Goal: Navigation & Orientation: Find specific page/section

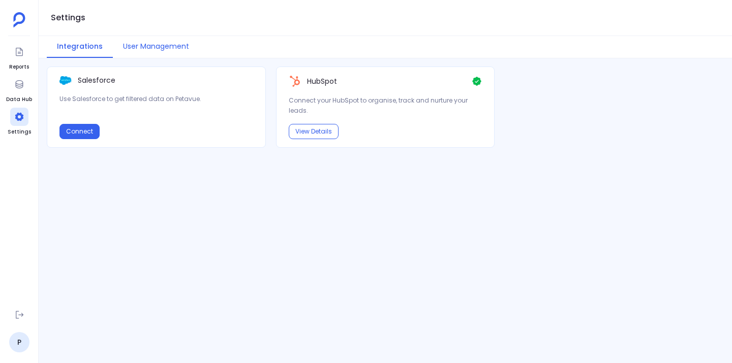
click at [152, 42] on button "User Management" at bounding box center [156, 47] width 86 height 22
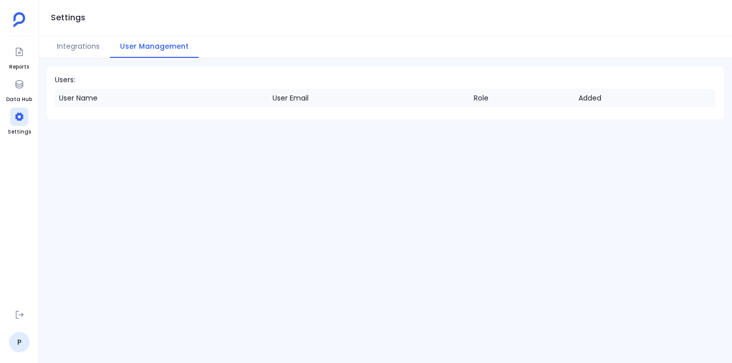
click at [139, 107] on div "User Name User Email Role Added" at bounding box center [385, 100] width 677 height 22
click at [80, 51] on button "Integrations" at bounding box center [78, 47] width 63 height 22
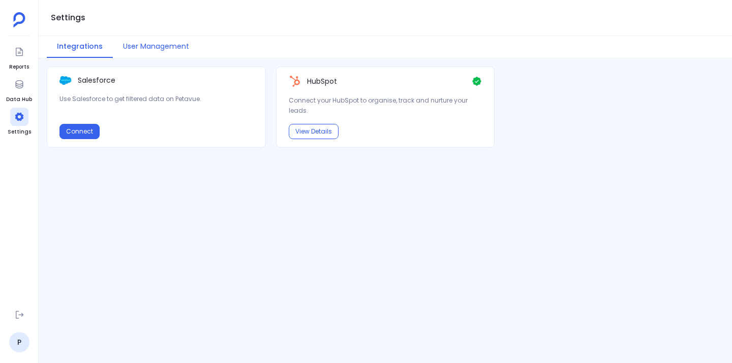
click at [170, 48] on button "User Management" at bounding box center [156, 47] width 86 height 22
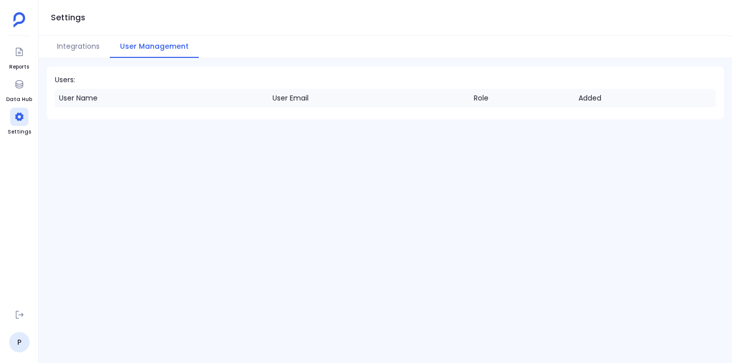
click at [69, 58] on div "Users: User Name User Email Role Added" at bounding box center [385, 210] width 693 height 305
click at [76, 50] on button "Integrations" at bounding box center [78, 47] width 63 height 22
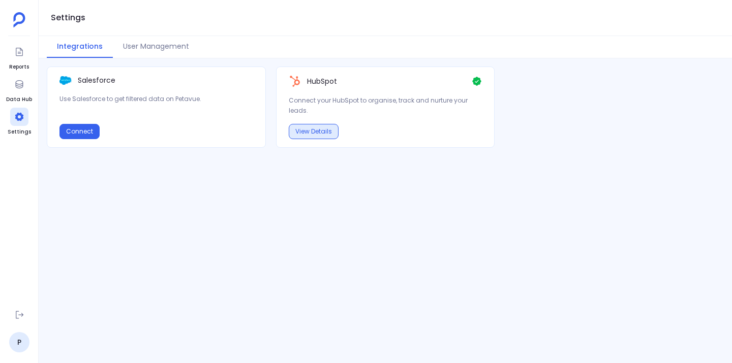
click at [329, 131] on button "View Details" at bounding box center [314, 131] width 50 height 15
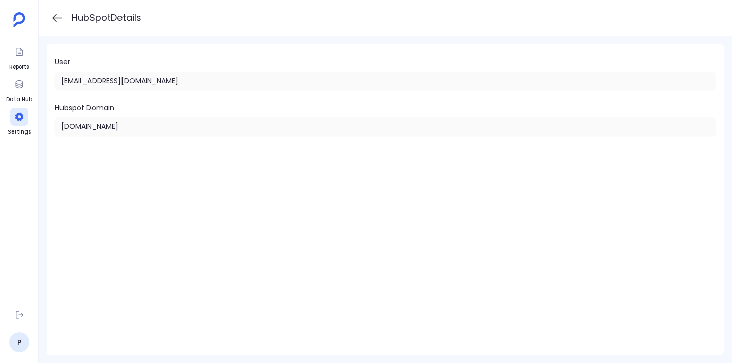
click at [55, 18] on icon at bounding box center [57, 18] width 10 height 8
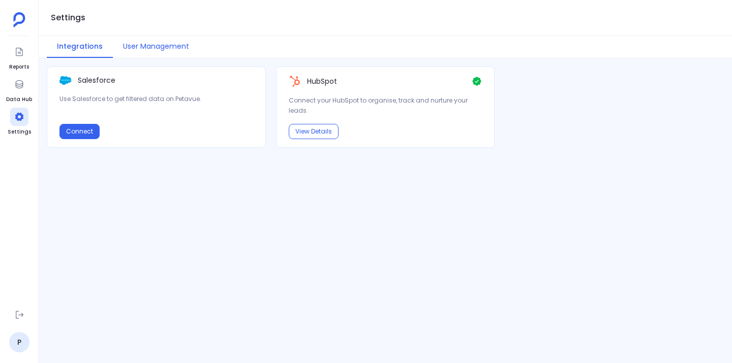
click at [155, 47] on button "User Management" at bounding box center [156, 47] width 86 height 22
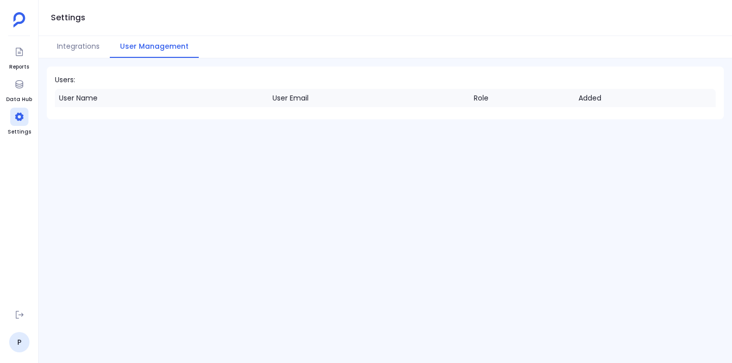
click at [210, 113] on div at bounding box center [385, 115] width 677 height 8
click at [11, 91] on div at bounding box center [19, 84] width 18 height 18
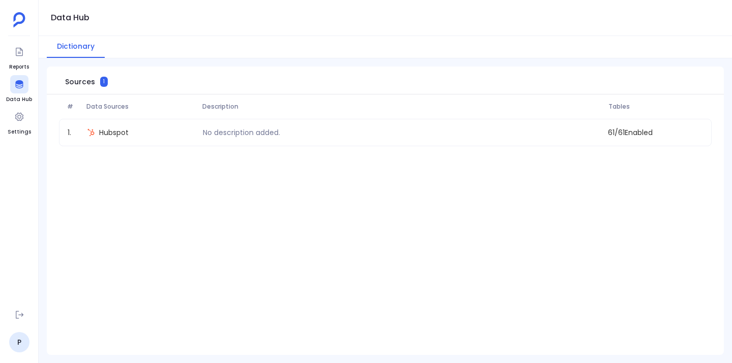
click at [97, 195] on div "# Data Sources Description Tables 1 . Hubspot No description added. 61 / 61 Ena…" at bounding box center [385, 225] width 677 height 261
click at [19, 50] on icon at bounding box center [19, 52] width 10 height 10
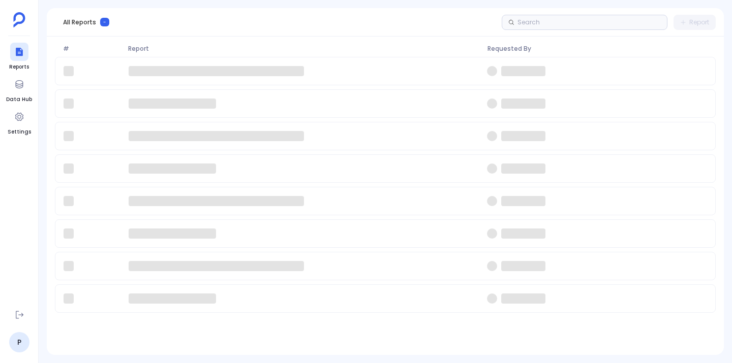
click at [22, 155] on ul "Reports Data Hub Settings" at bounding box center [19, 172] width 26 height 259
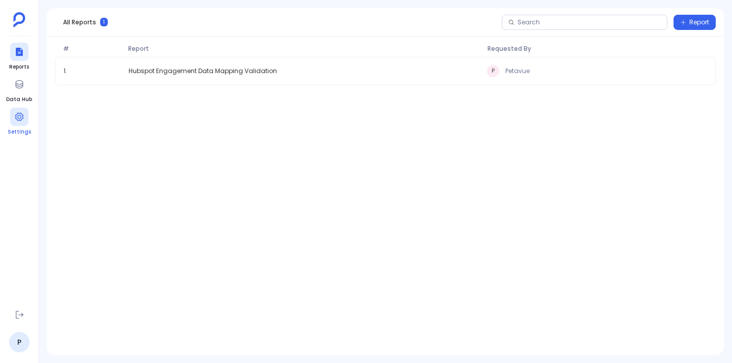
click at [13, 119] on div at bounding box center [19, 117] width 18 height 18
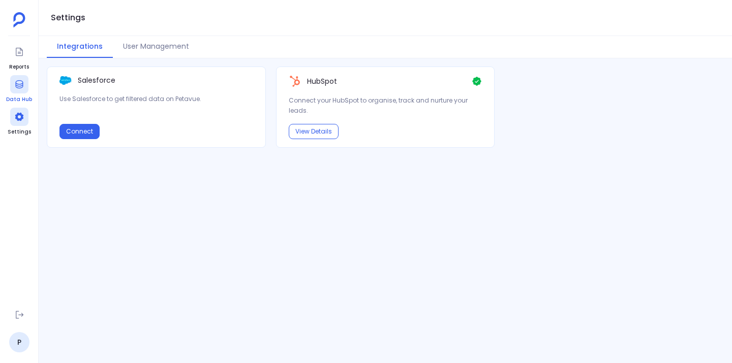
click at [19, 83] on icon at bounding box center [19, 84] width 10 height 10
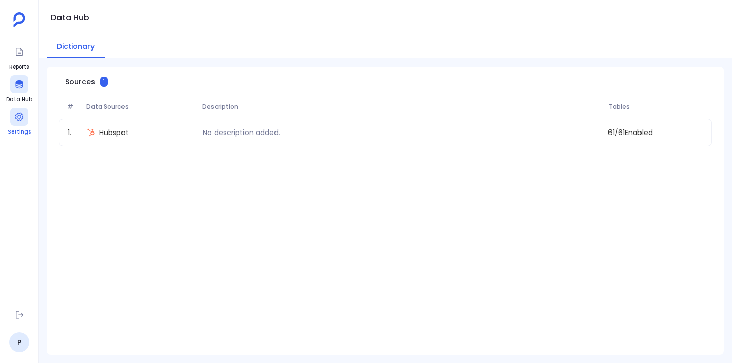
click at [19, 115] on icon at bounding box center [19, 117] width 10 height 10
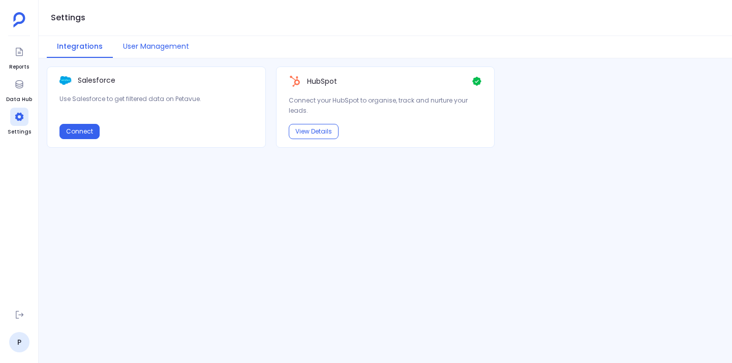
click at [154, 46] on button "User Management" at bounding box center [156, 47] width 86 height 22
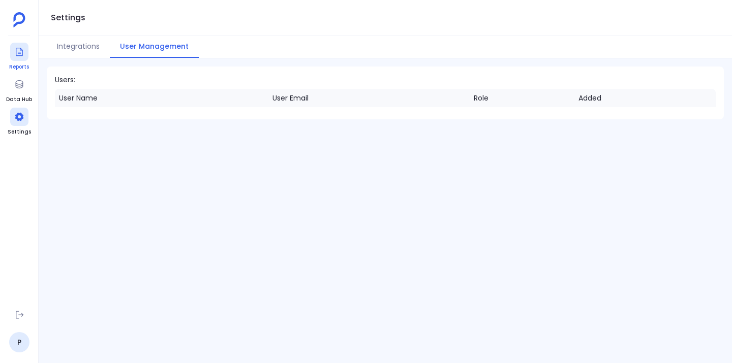
click at [18, 56] on icon at bounding box center [19, 52] width 10 height 10
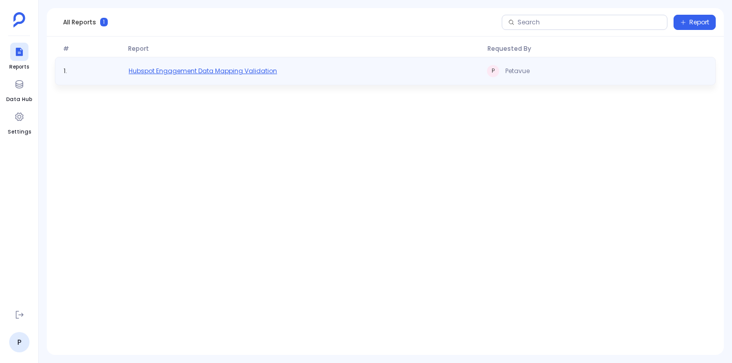
click at [196, 74] on span "Hubspot Engagement Data Mapping Validation" at bounding box center [203, 71] width 148 height 8
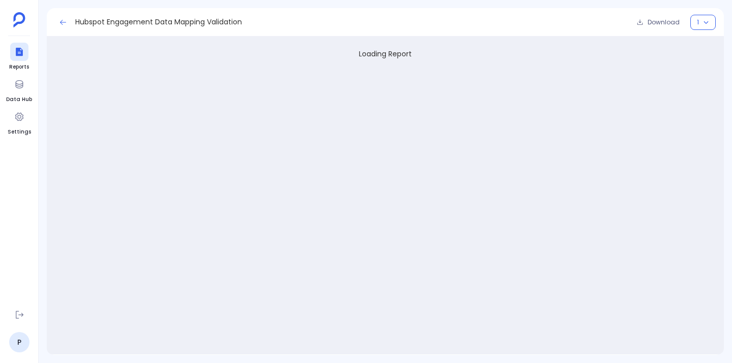
click at [59, 21] on icon at bounding box center [63, 22] width 8 height 8
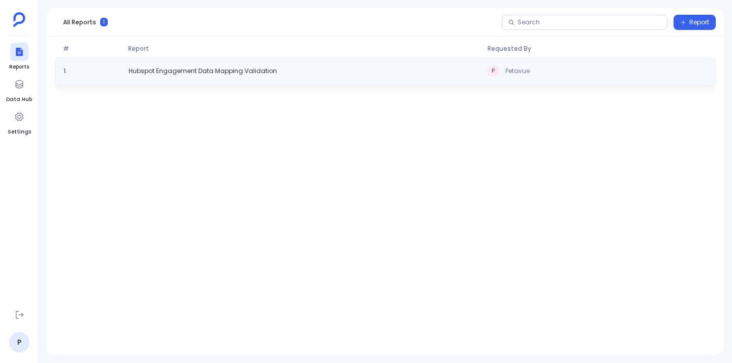
click at [606, 79] on div "1 . Hubspot Engagement Data Mapping Validation P Petavue" at bounding box center [385, 71] width 661 height 28
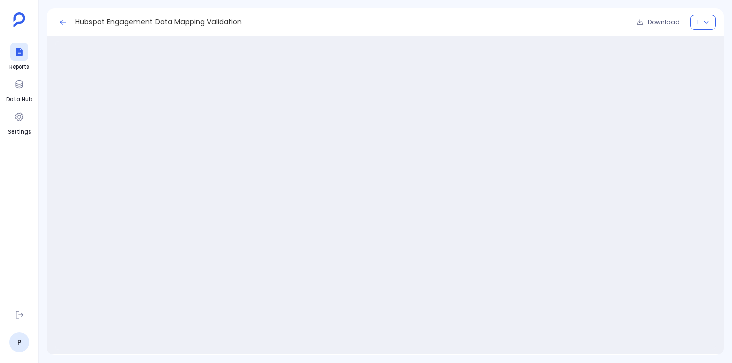
click at [62, 21] on icon at bounding box center [63, 22] width 8 height 8
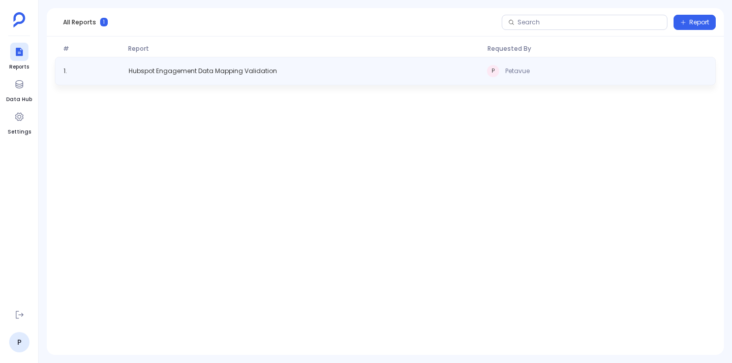
click at [381, 71] on div "1 . Hubspot Engagement Data Mapping Validation P Petavue" at bounding box center [385, 71] width 661 height 28
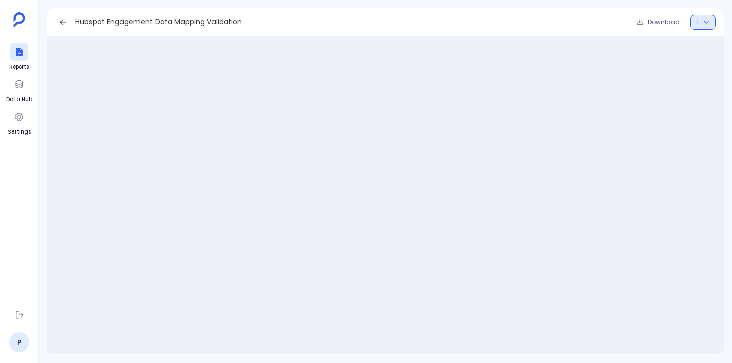
click at [704, 21] on icon "button" at bounding box center [706, 22] width 5 height 3
click at [704, 21] on icon "button" at bounding box center [706, 22] width 6 height 6
click at [61, 21] on icon at bounding box center [63, 22] width 8 height 8
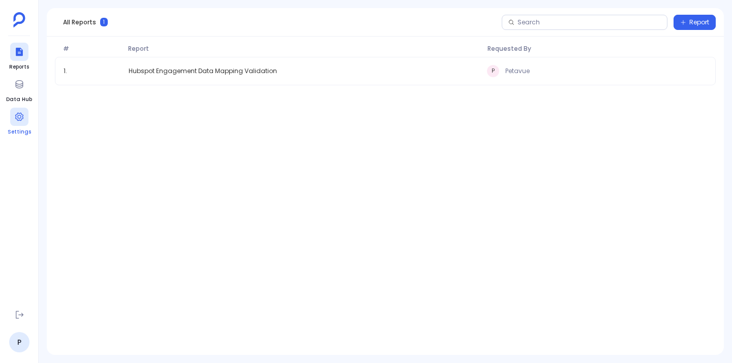
click at [19, 118] on icon at bounding box center [19, 117] width 8 height 8
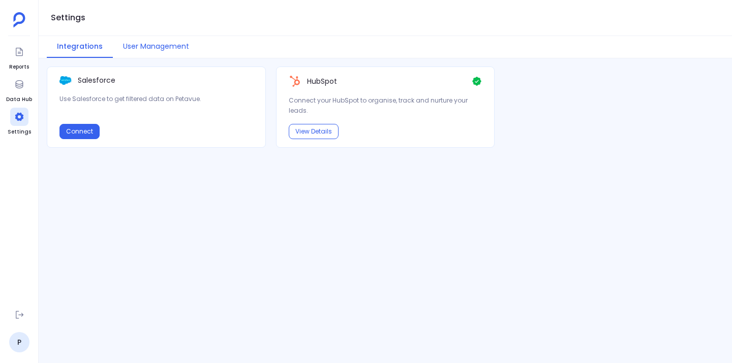
click at [151, 46] on button "User Management" at bounding box center [156, 47] width 86 height 22
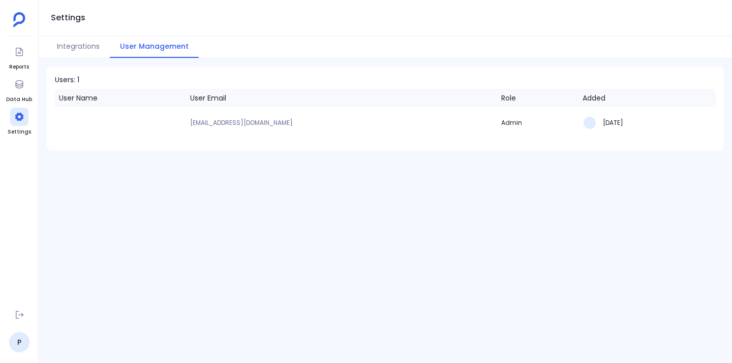
click at [151, 1] on div "Settings" at bounding box center [385, 18] width 693 height 36
